Goal: Transaction & Acquisition: Download file/media

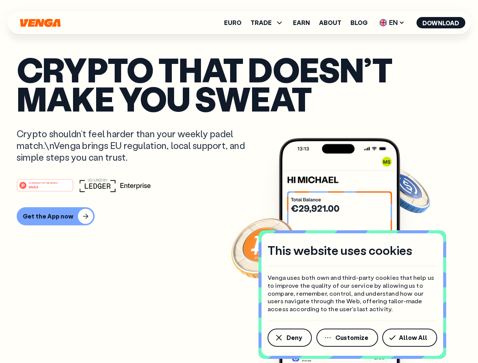
click at [239, 181] on div "#1 PRODUCT OF THE MONTH Web3" at bounding box center [239, 185] width 444 height 14
click at [289, 338] on span "Deny" at bounding box center [294, 338] width 16 height 6
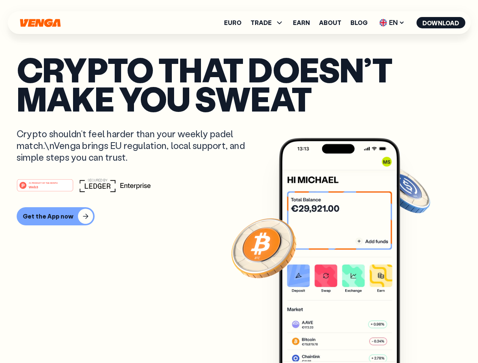
click at [347, 338] on img at bounding box center [339, 264] width 121 height 253
click at [411, 338] on article "Crypto that doesn’t make you sweat Crypto shouldn’t feel harder than your weekl…" at bounding box center [239, 197] width 444 height 284
click at [269, 23] on span "TRADE" at bounding box center [260, 23] width 21 height 6
click at [392, 23] on span "EN" at bounding box center [391, 23] width 31 height 12
click at [440, 23] on button "Download" at bounding box center [440, 22] width 49 height 11
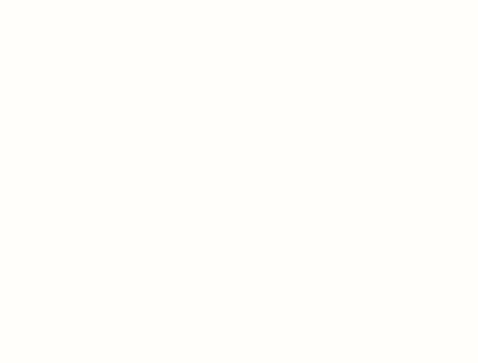
click at [54, 0] on html "This website uses cookies Venga uses both own and third-party cookies that help…" at bounding box center [239, 0] width 478 height 0
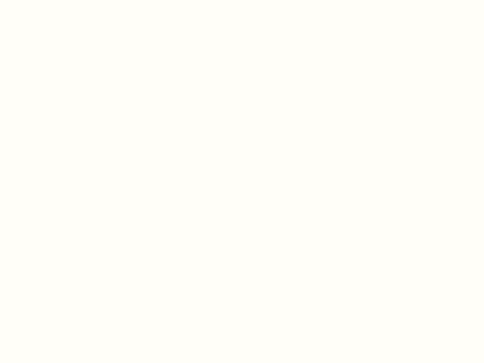
click at [46, 0] on html "This website uses cookies Venga uses both own and third-party cookies that help…" at bounding box center [242, 0] width 484 height 0
